Goal: Information Seeking & Learning: Find specific page/section

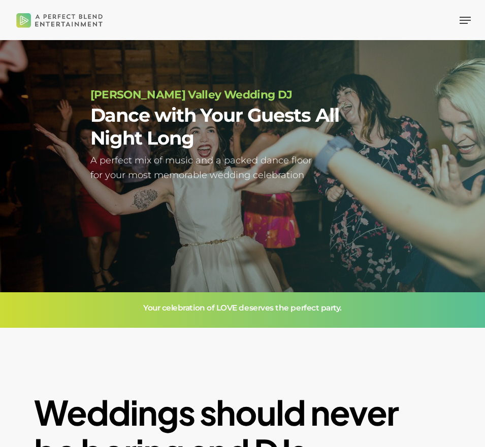
scroll to position [10, 0]
click at [466, 20] on icon "Navigation Menu" at bounding box center [464, 20] width 11 height 1
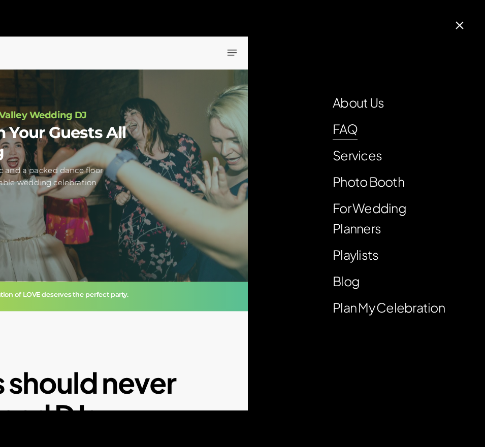
click at [343, 129] on link "FAQ" at bounding box center [344, 129] width 25 height 20
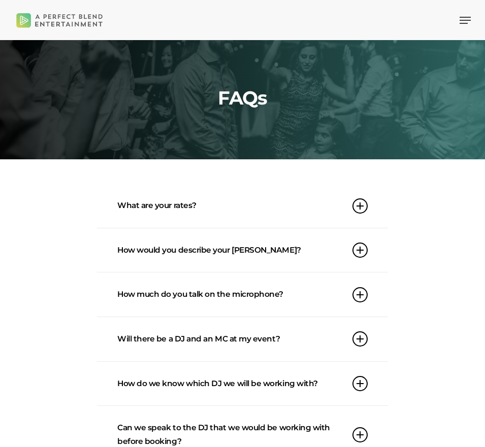
click at [467, 20] on icon "Navigation Menu" at bounding box center [464, 20] width 11 height 1
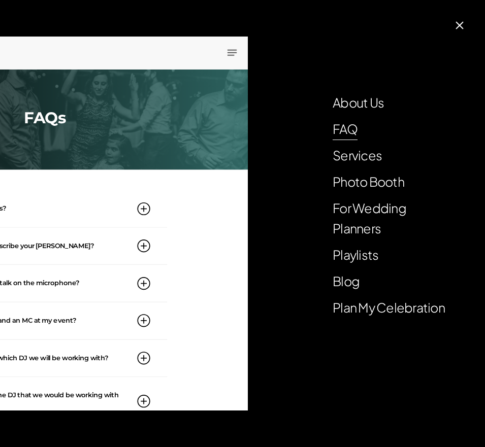
click at [457, 22] on span at bounding box center [459, 25] width 8 height 8
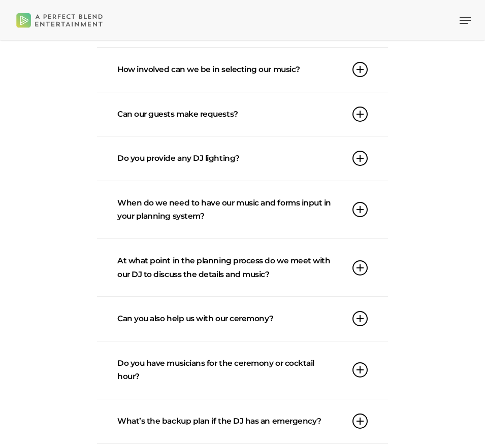
scroll to position [462, 0]
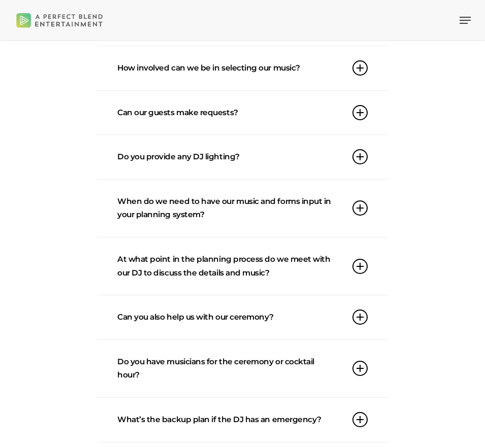
click at [161, 155] on link "Do you provide any DJ lighting?" at bounding box center [242, 157] width 250 height 44
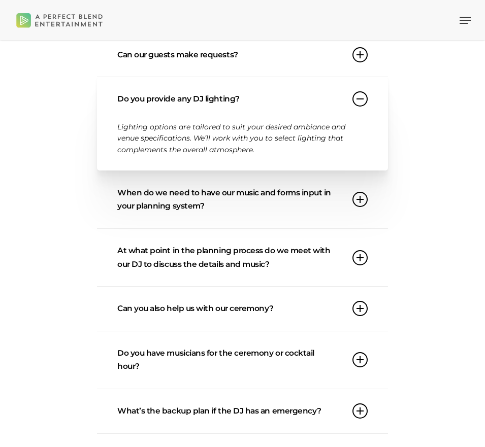
scroll to position [537, 0]
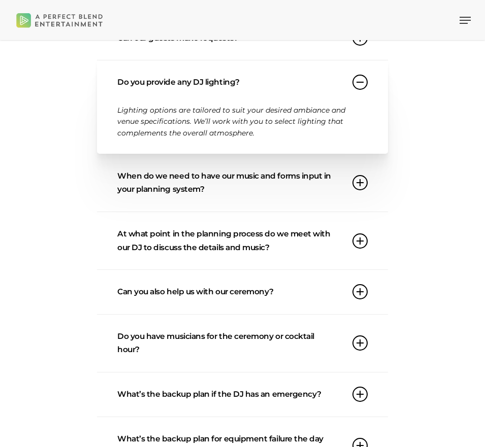
click at [175, 333] on link "Do you have musicians for the ceremony or cocktail hour?" at bounding box center [242, 343] width 250 height 57
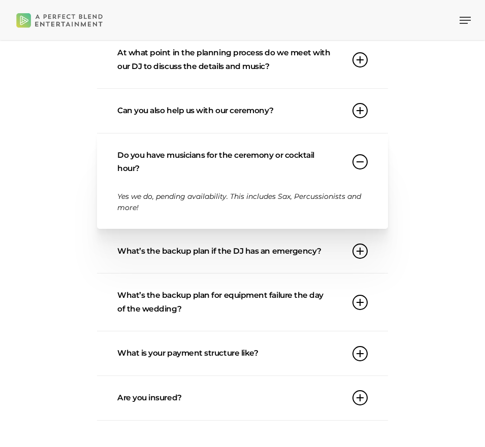
scroll to position [669, 0]
